Goal: Navigation & Orientation: Find specific page/section

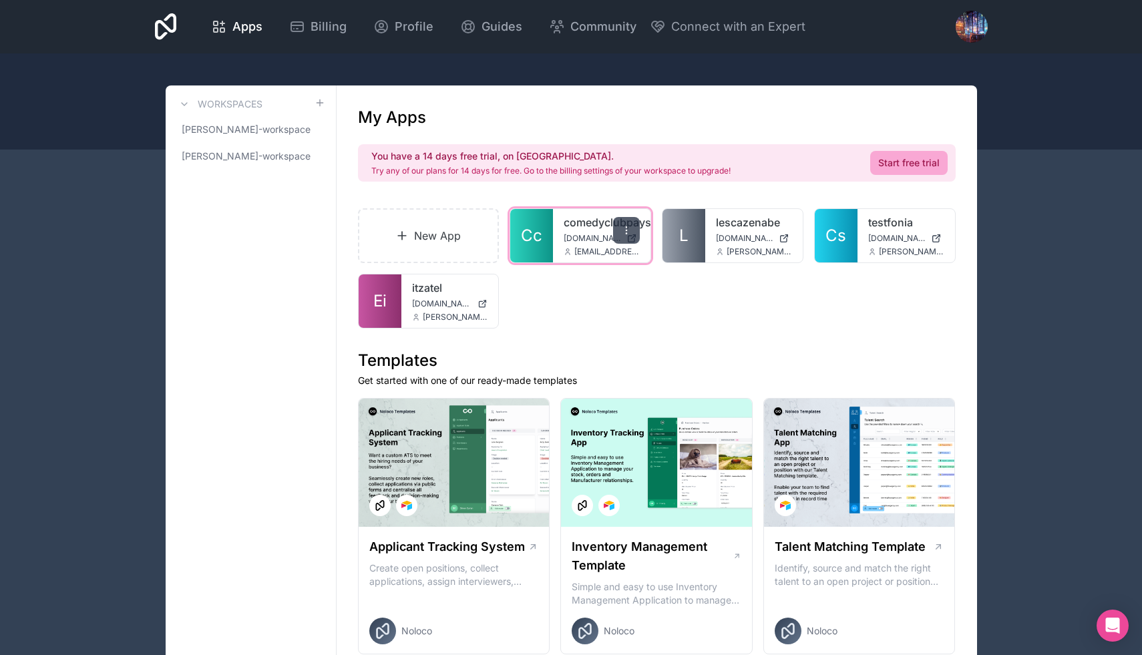
click at [628, 225] on icon at bounding box center [626, 230] width 11 height 11
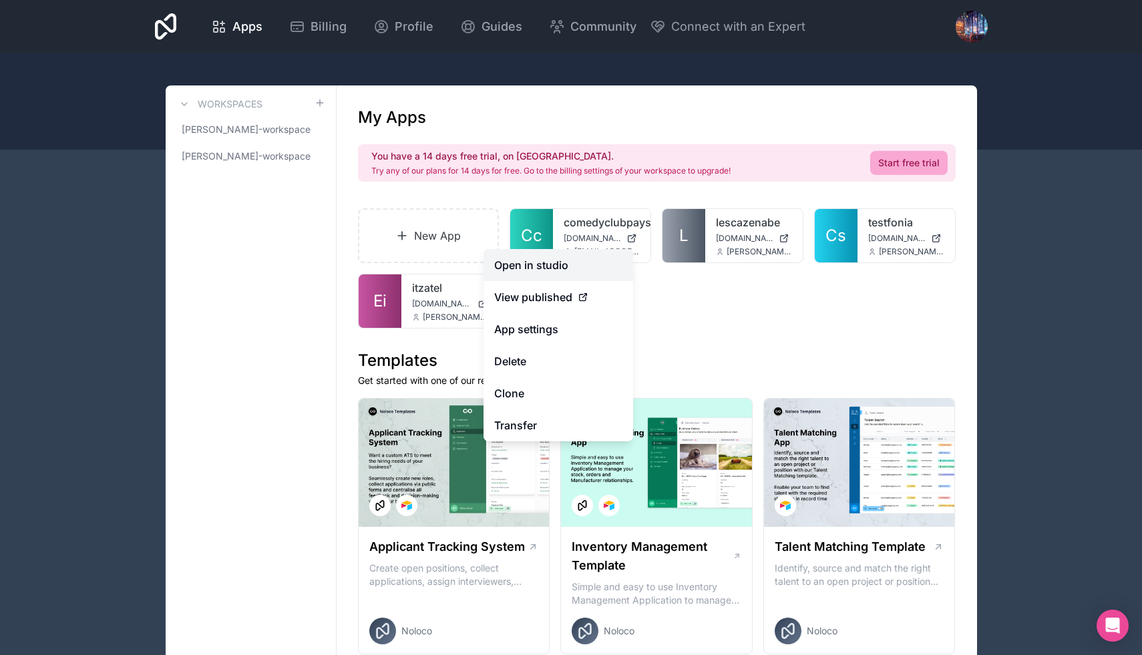
click at [536, 276] on link "Open in studio" at bounding box center [558, 265] width 150 height 32
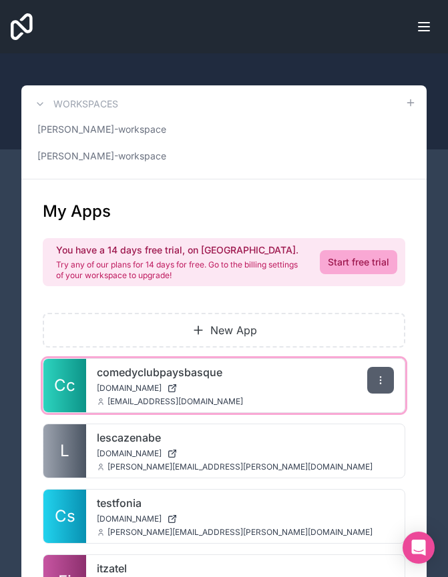
click at [378, 378] on icon at bounding box center [380, 380] width 11 height 11
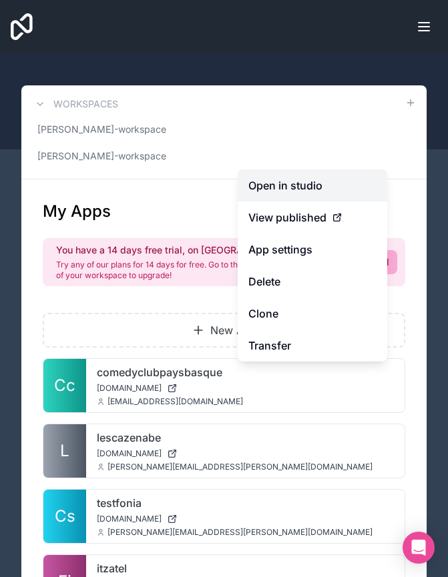
click at [296, 190] on link "Open in studio" at bounding box center [313, 186] width 150 height 32
